Goal: Navigation & Orientation: Go to known website

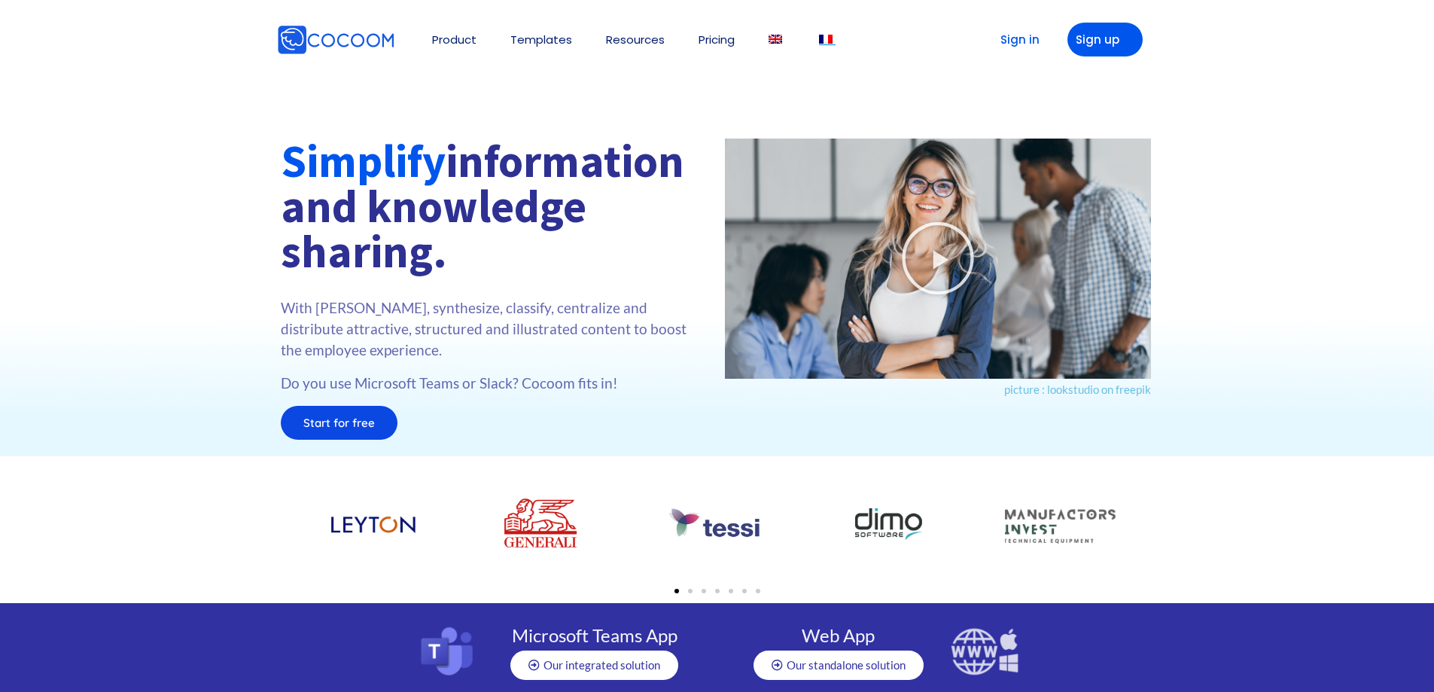
click at [821, 41] on img at bounding box center [826, 39] width 14 height 9
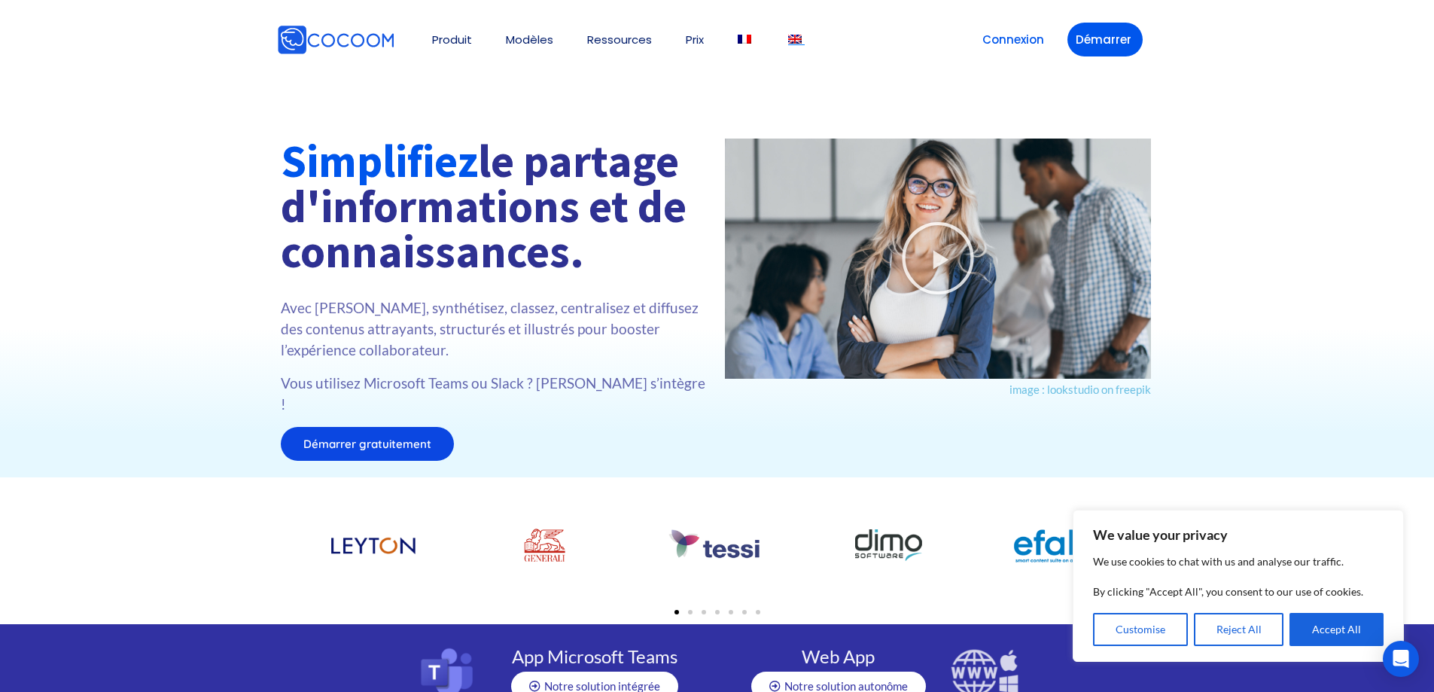
click at [797, 42] on img at bounding box center [795, 39] width 14 height 9
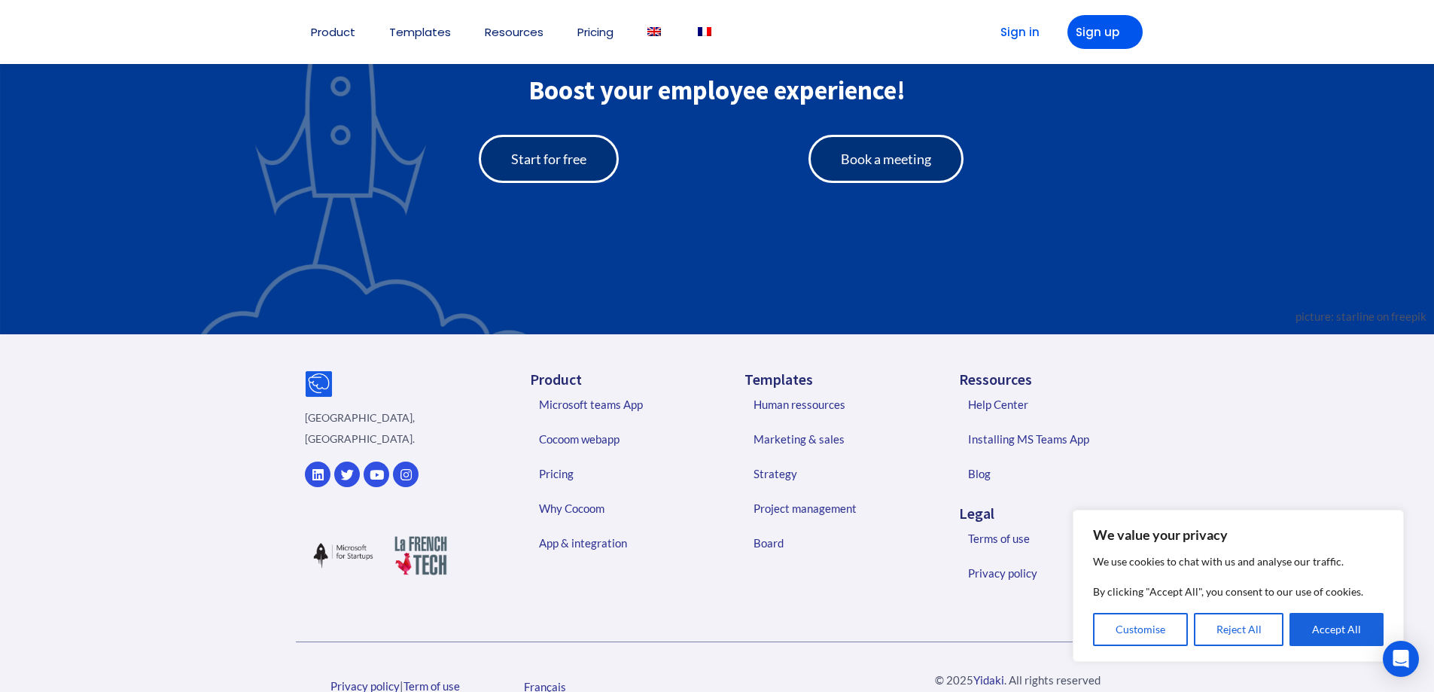
scroll to position [3383, 0]
